Goal: Communication & Community: Participate in discussion

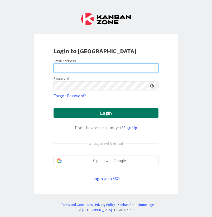
type input "[PERSON_NAME][EMAIL_ADDRESS][PERSON_NAME][DOMAIN_NAME]"
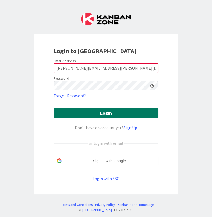
click at [86, 112] on button "Login" at bounding box center [106, 113] width 105 height 10
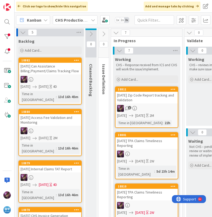
click at [136, 99] on div "September 2025 Zip Code Report tracking and Validation" at bounding box center [146, 98] width 62 height 12
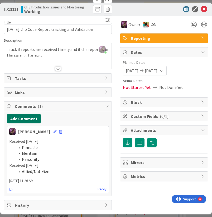
click at [25, 117] on button "Add Comment" at bounding box center [24, 118] width 34 height 9
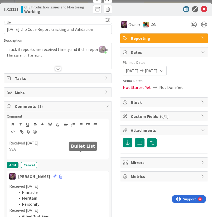
click at [77, 128] on button "button" at bounding box center [80, 125] width 7 height 6
click at [14, 168] on button "Add" at bounding box center [13, 165] width 12 height 6
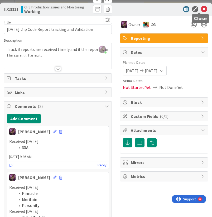
click at [201, 10] on icon at bounding box center [204, 9] width 6 height 6
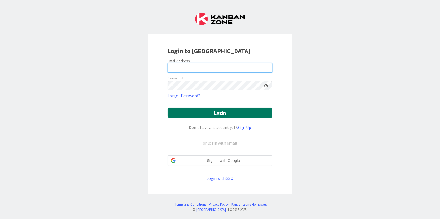
type input "[PERSON_NAME][EMAIL_ADDRESS][PERSON_NAME][DOMAIN_NAME]"
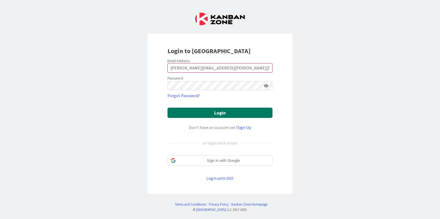
click at [212, 113] on button "Login" at bounding box center [219, 113] width 105 height 10
